Goal: Navigation & Orientation: Understand site structure

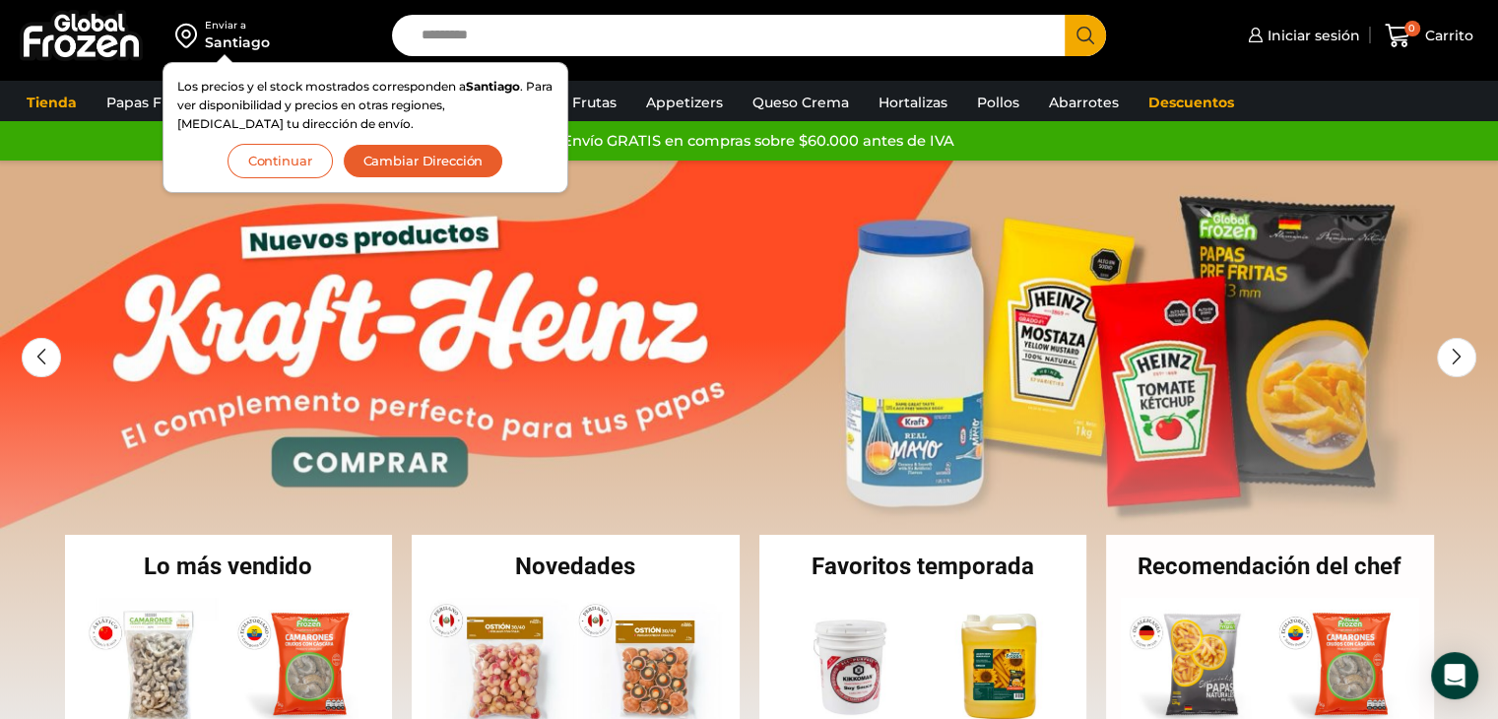
click at [307, 163] on button "Continuar" at bounding box center [280, 161] width 105 height 34
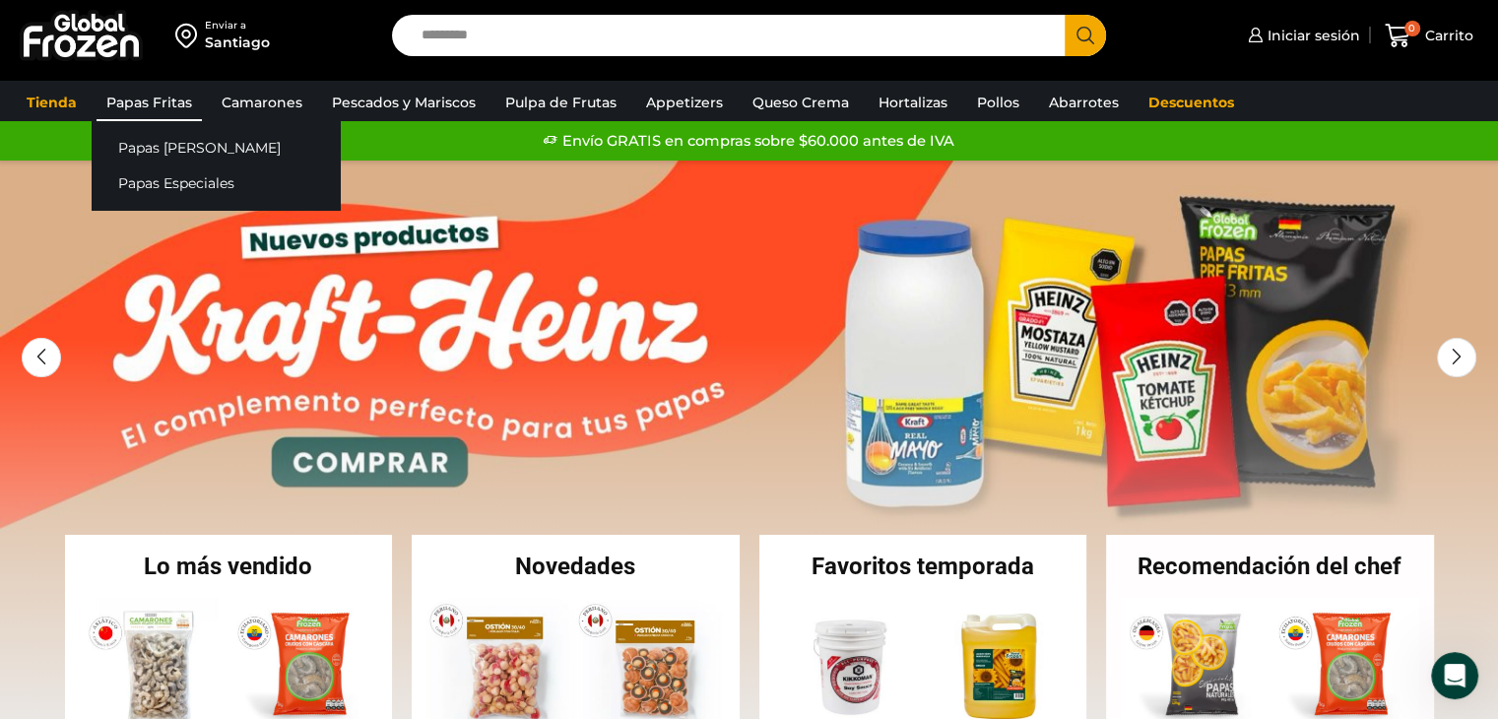
click at [171, 98] on link "Papas Fritas" at bounding box center [149, 102] width 105 height 37
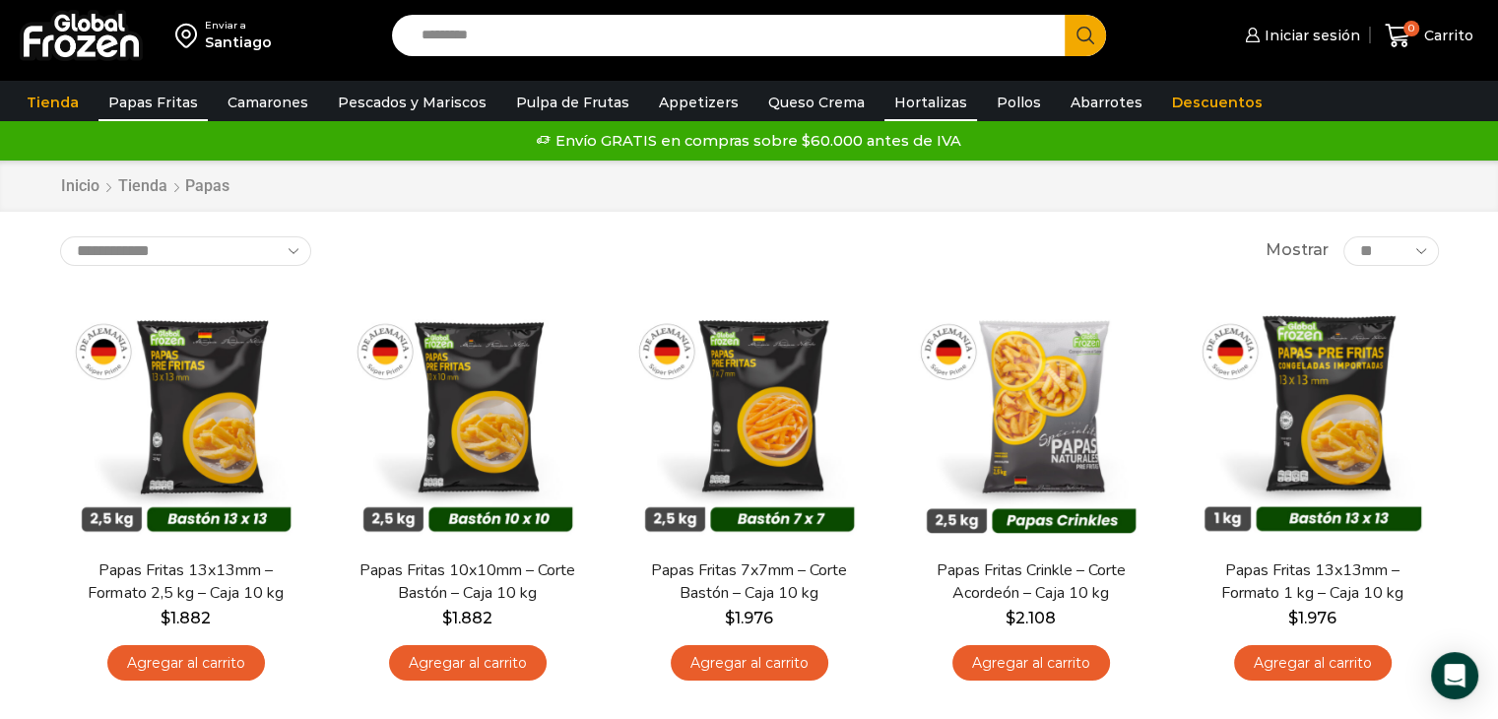
click at [922, 103] on link "Hortalizas" at bounding box center [931, 102] width 93 height 37
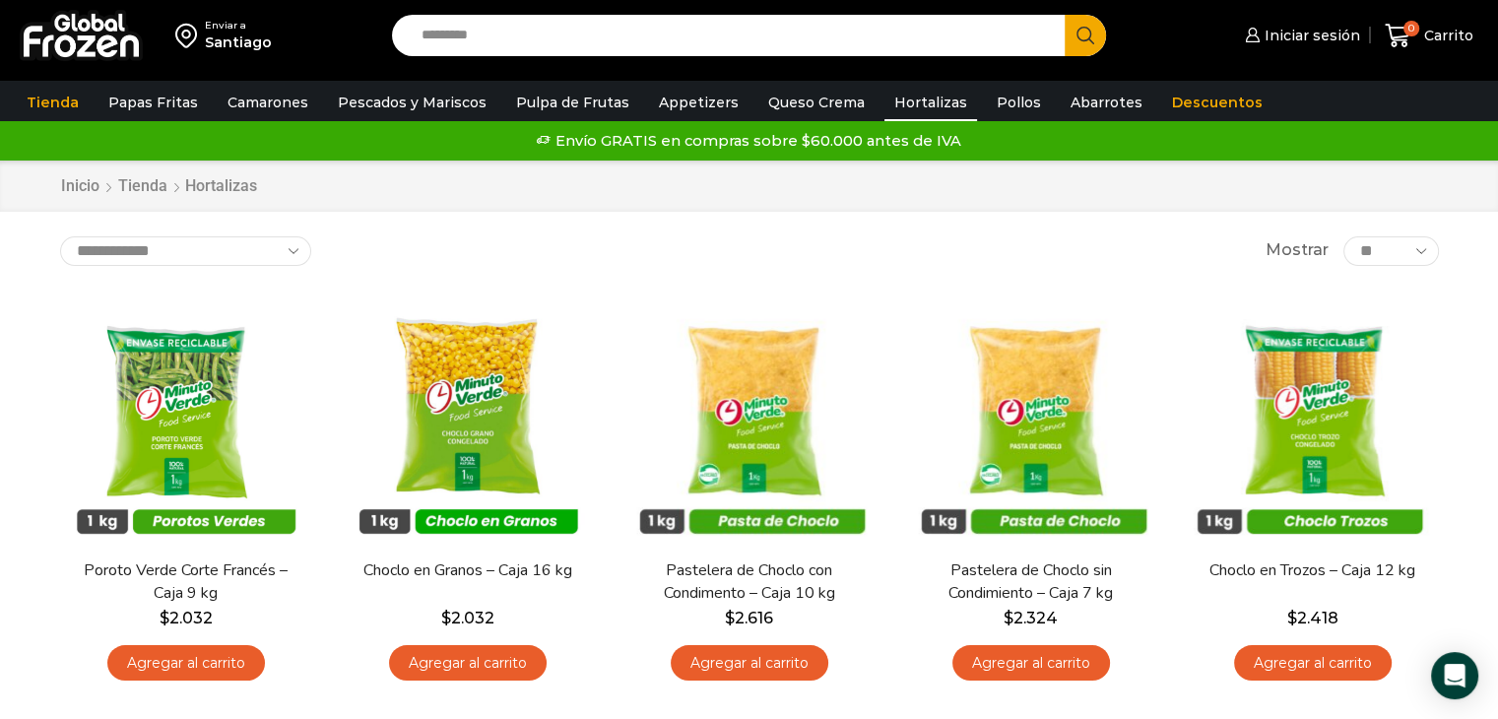
click at [997, 95] on link "Pollos" at bounding box center [1019, 102] width 64 height 37
click at [987, 99] on link "Pollos" at bounding box center [1019, 102] width 64 height 37
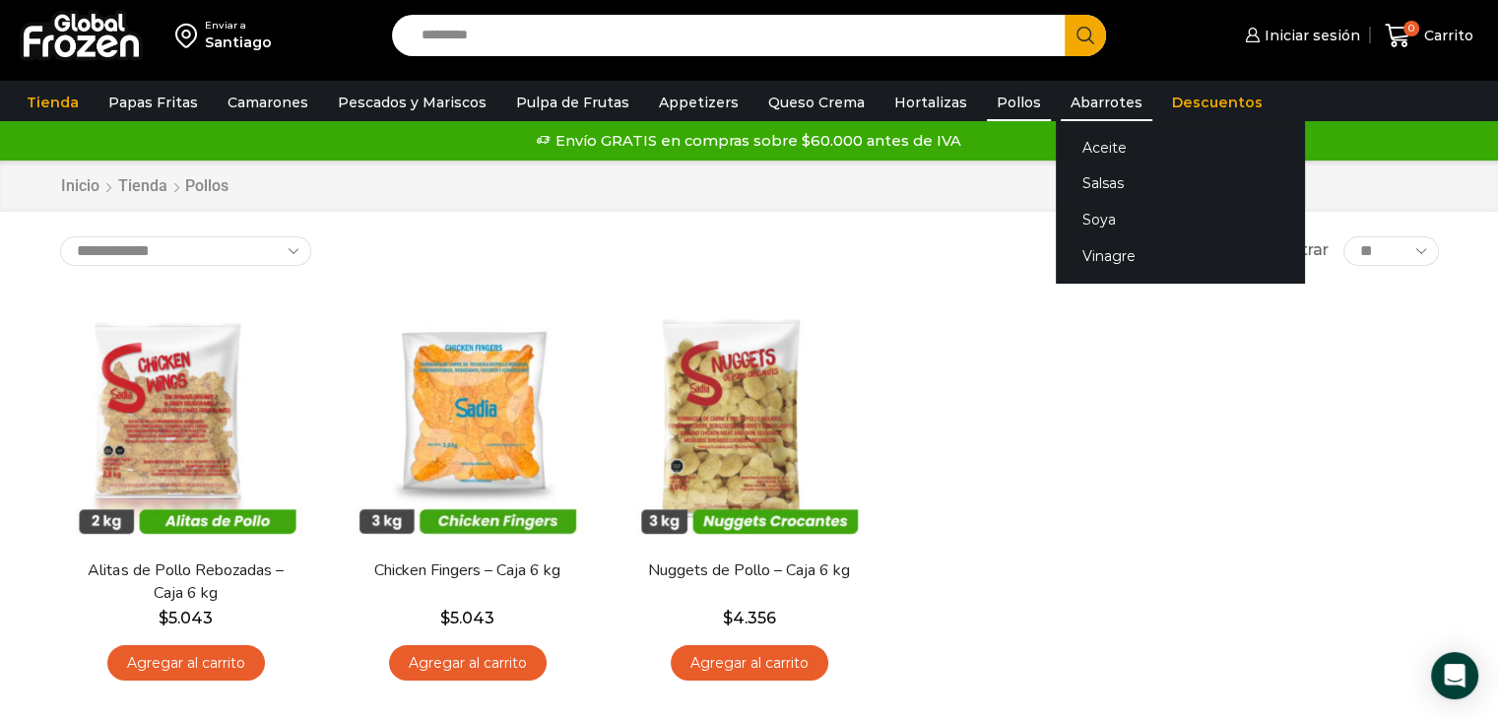
click at [1096, 102] on link "Abarrotes" at bounding box center [1107, 102] width 92 height 37
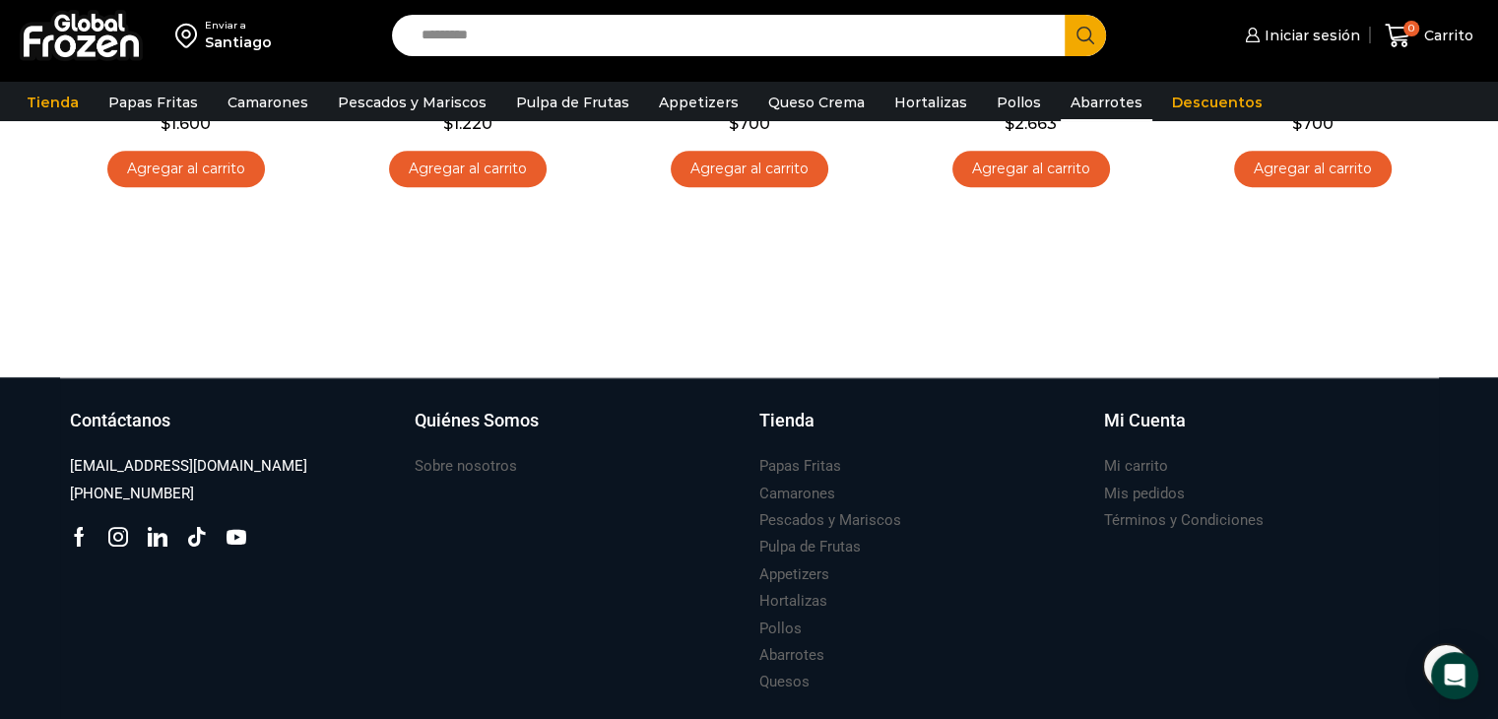
scroll to position [1438, 0]
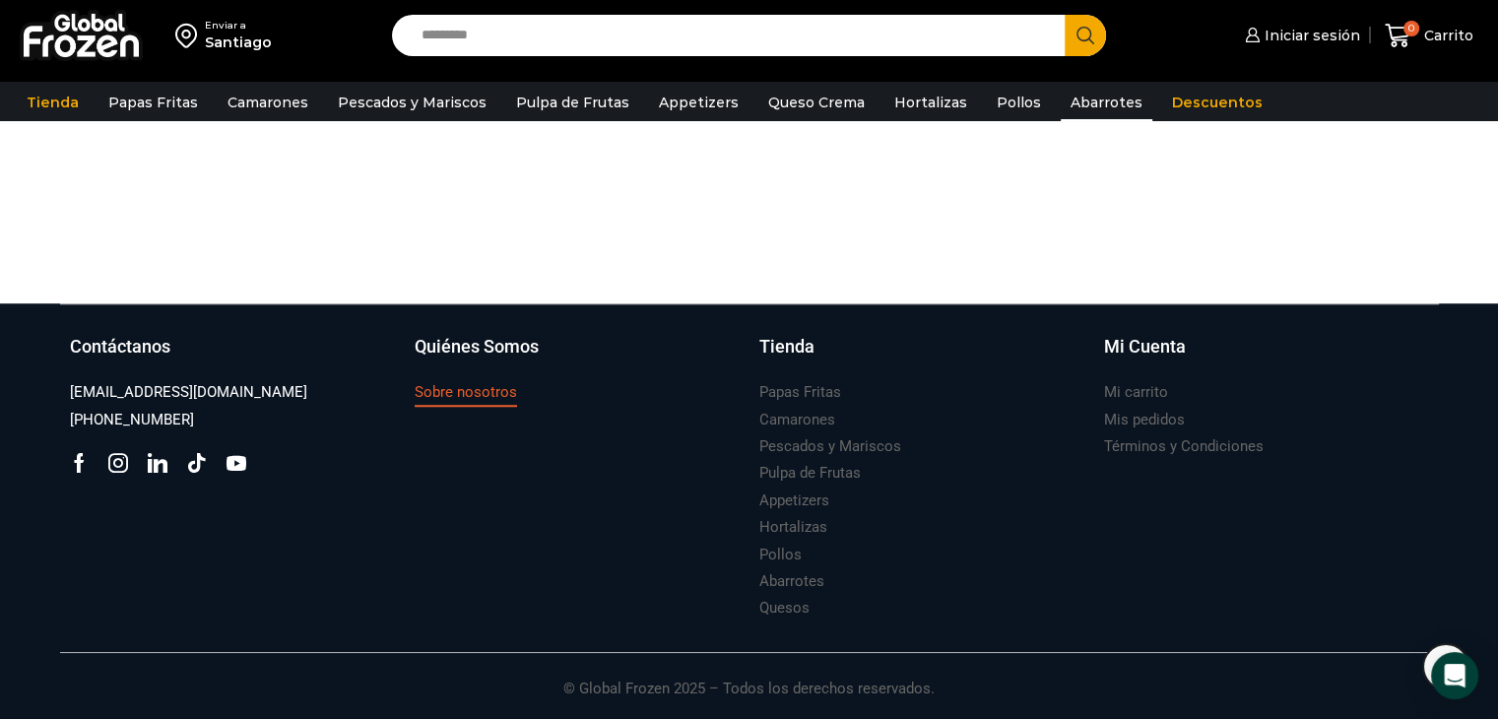
click at [493, 387] on h3 "Sobre nosotros" at bounding box center [466, 392] width 102 height 21
